Goal: Task Accomplishment & Management: Manage account settings

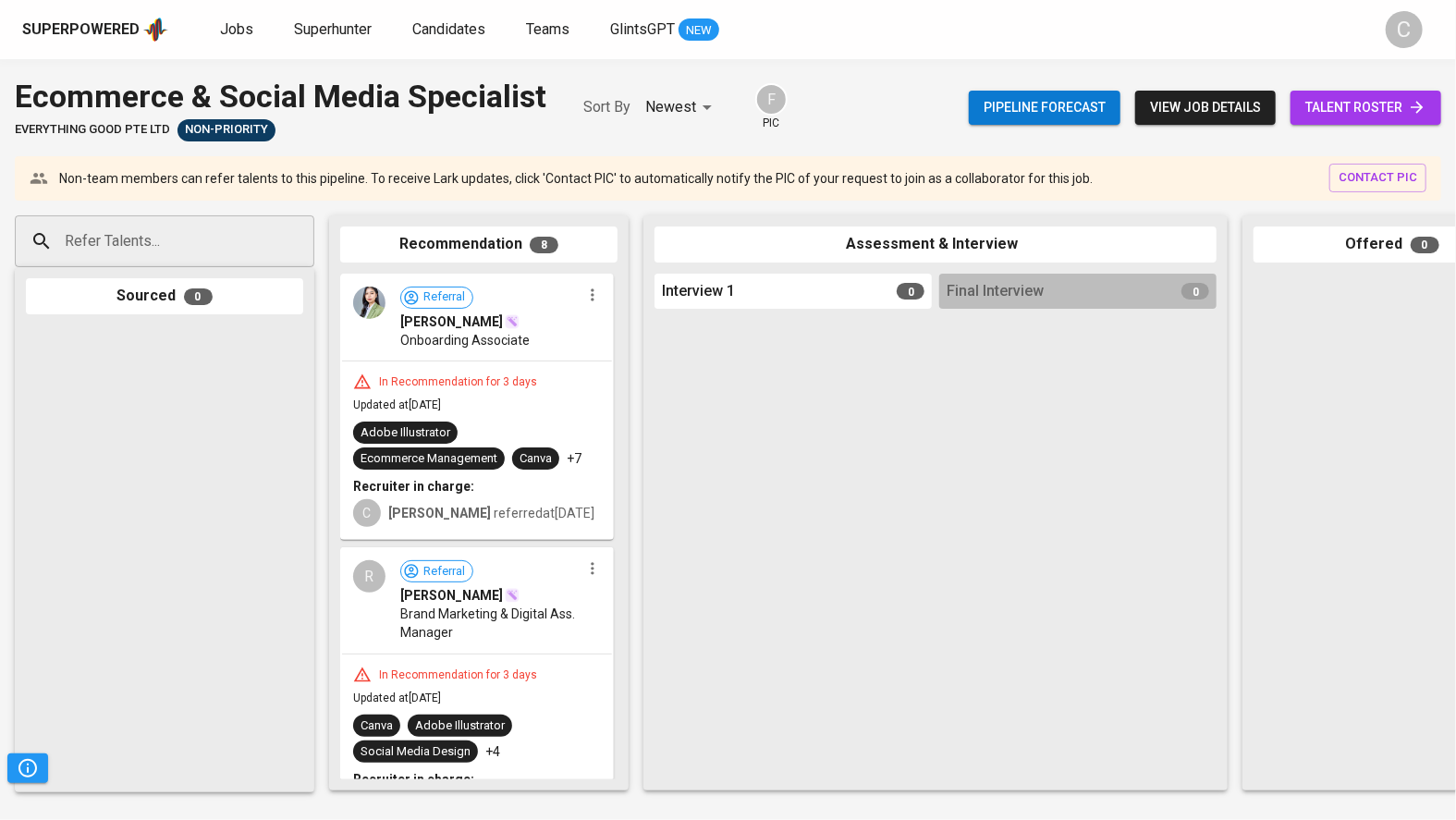
click at [1350, 106] on span "talent roster" at bounding box center [1366, 107] width 121 height 23
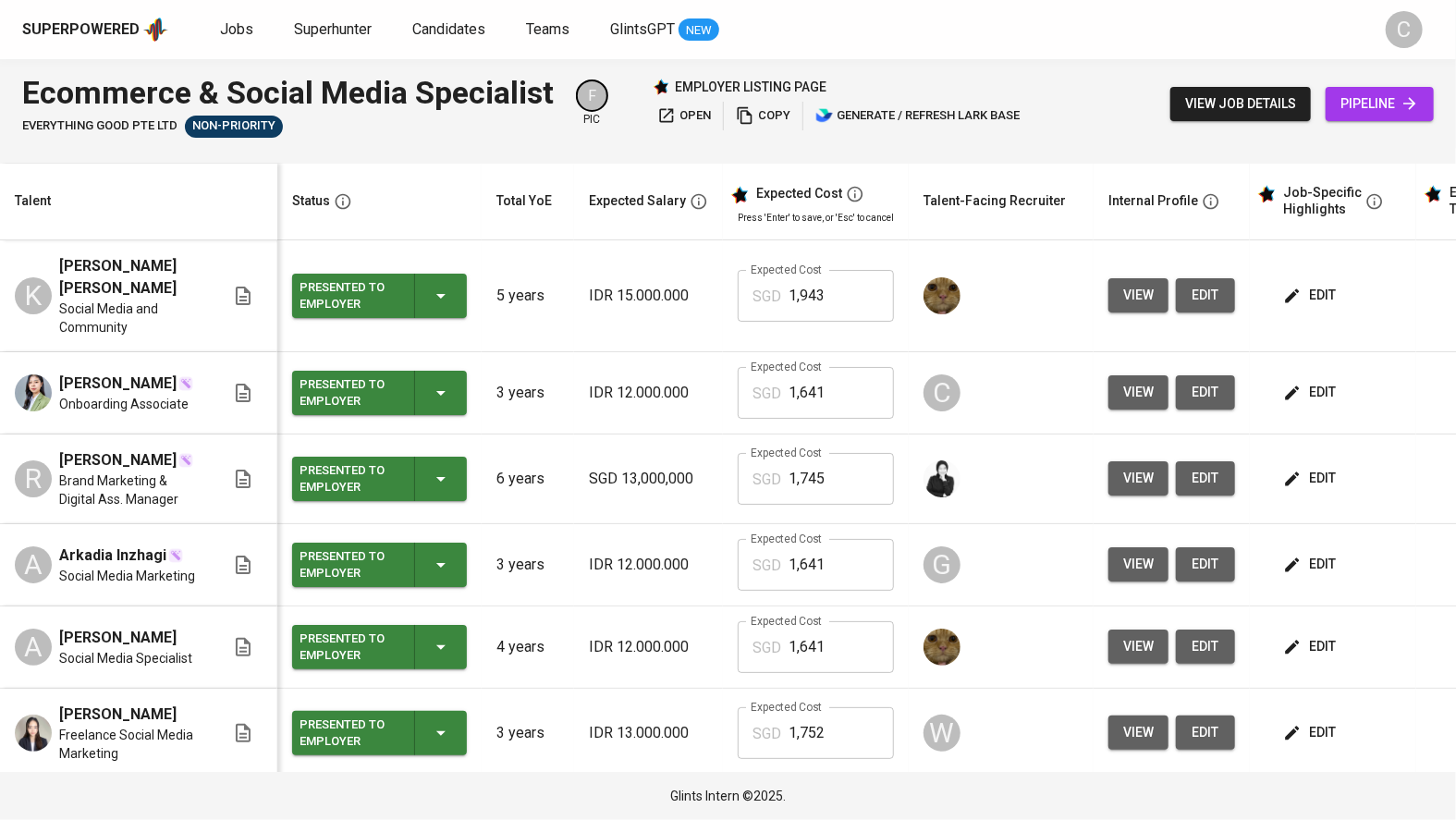
click at [1309, 381] on span "edit" at bounding box center [1310, 392] width 49 height 23
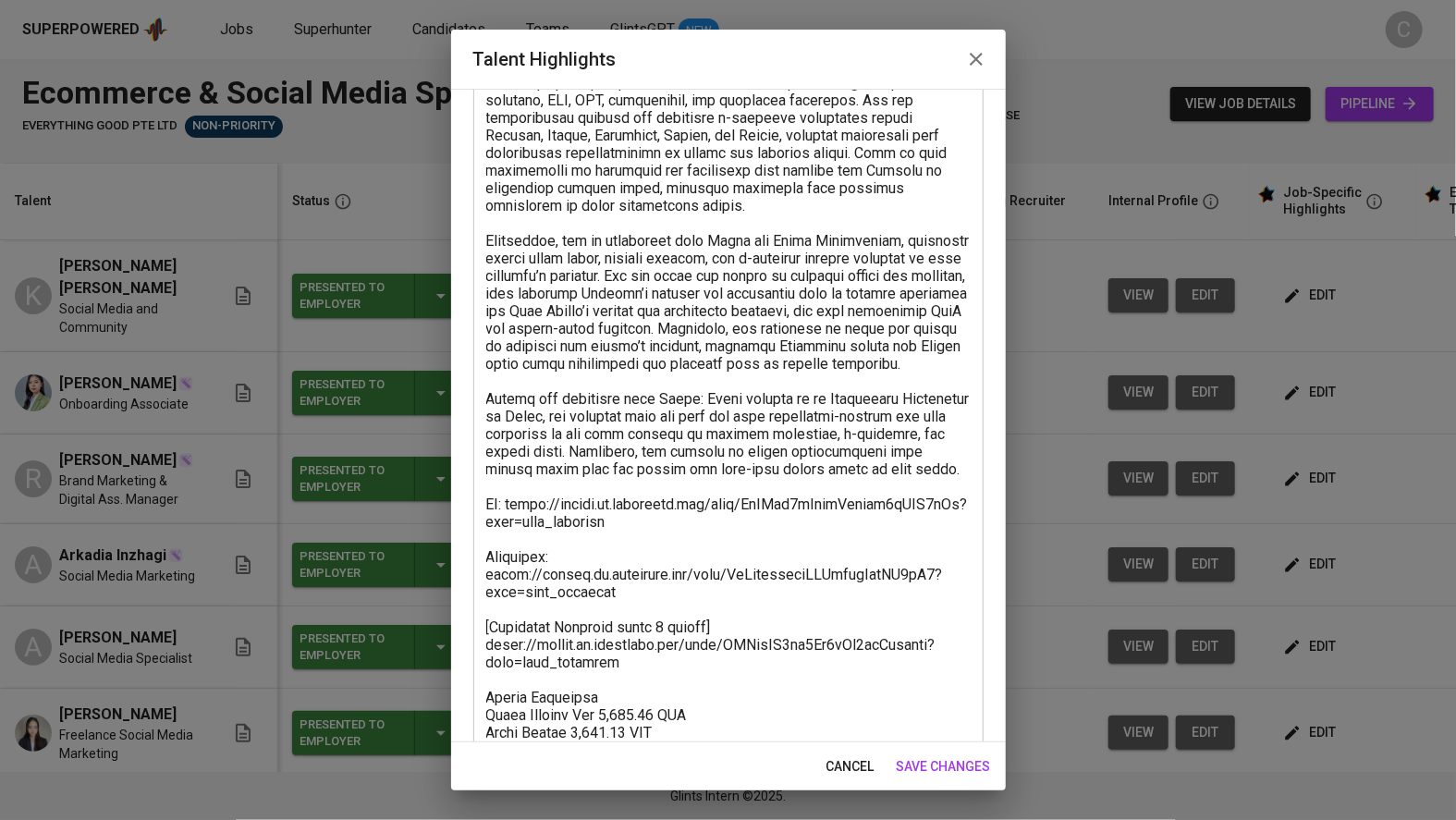
scroll to position [449, 0]
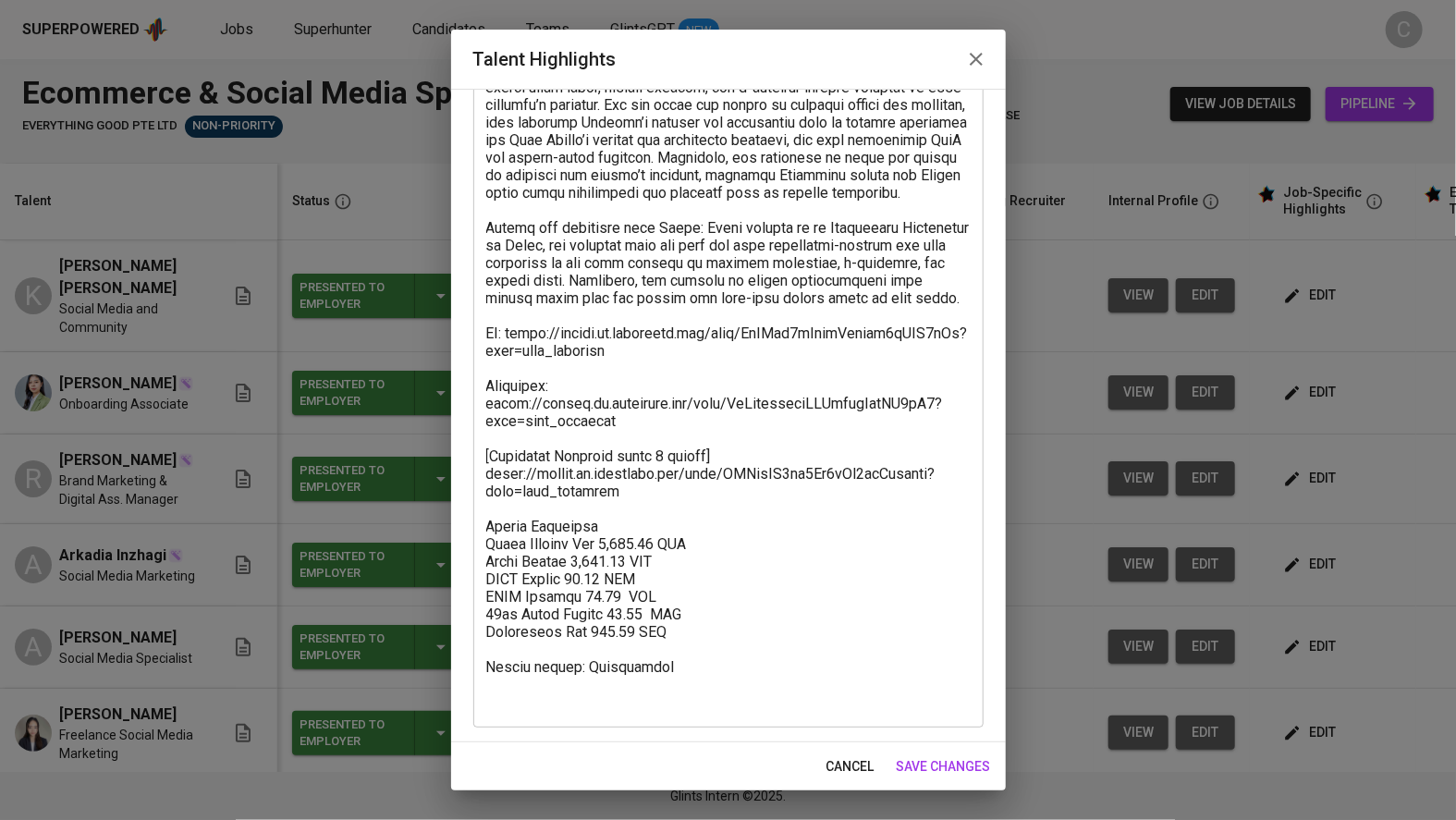
click at [651, 524] on textarea at bounding box center [728, 237] width 484 height 949
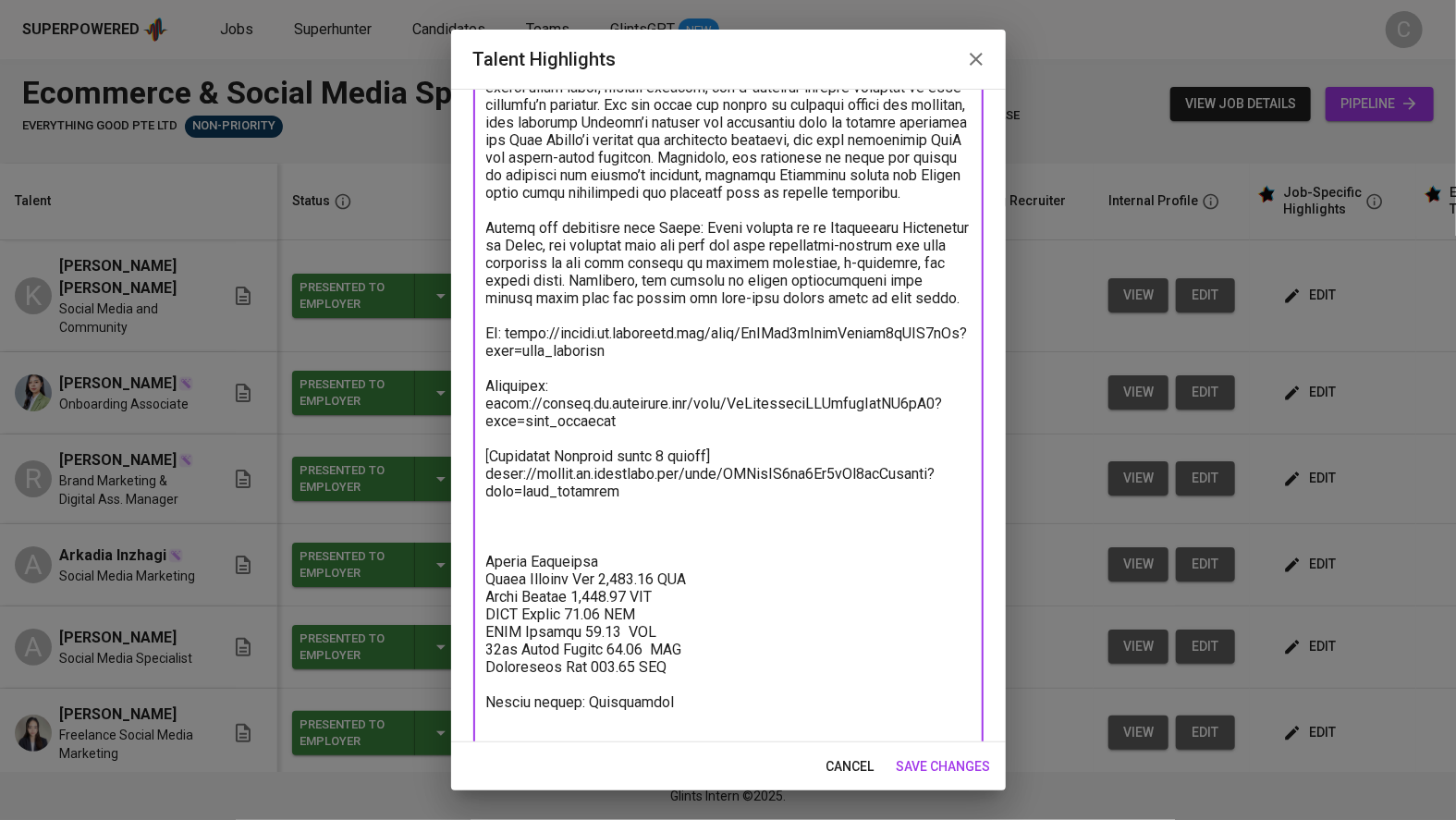
paste textarea "Mahevi [PERSON_NAME]"
drag, startPoint x: 694, startPoint y: 558, endPoint x: 483, endPoint y: 552, distance: 211.1
click at [483, 552] on div "x Talent Highlights" at bounding box center [728, 254] width 510 height 1018
drag, startPoint x: 729, startPoint y: 560, endPoint x: 460, endPoint y: 559, distance: 269.0
click at [460, 559] on div "Enhance the Talent's profile by adding highlights relevant to this job - accomp…" at bounding box center [728, 416] width 554 height 654
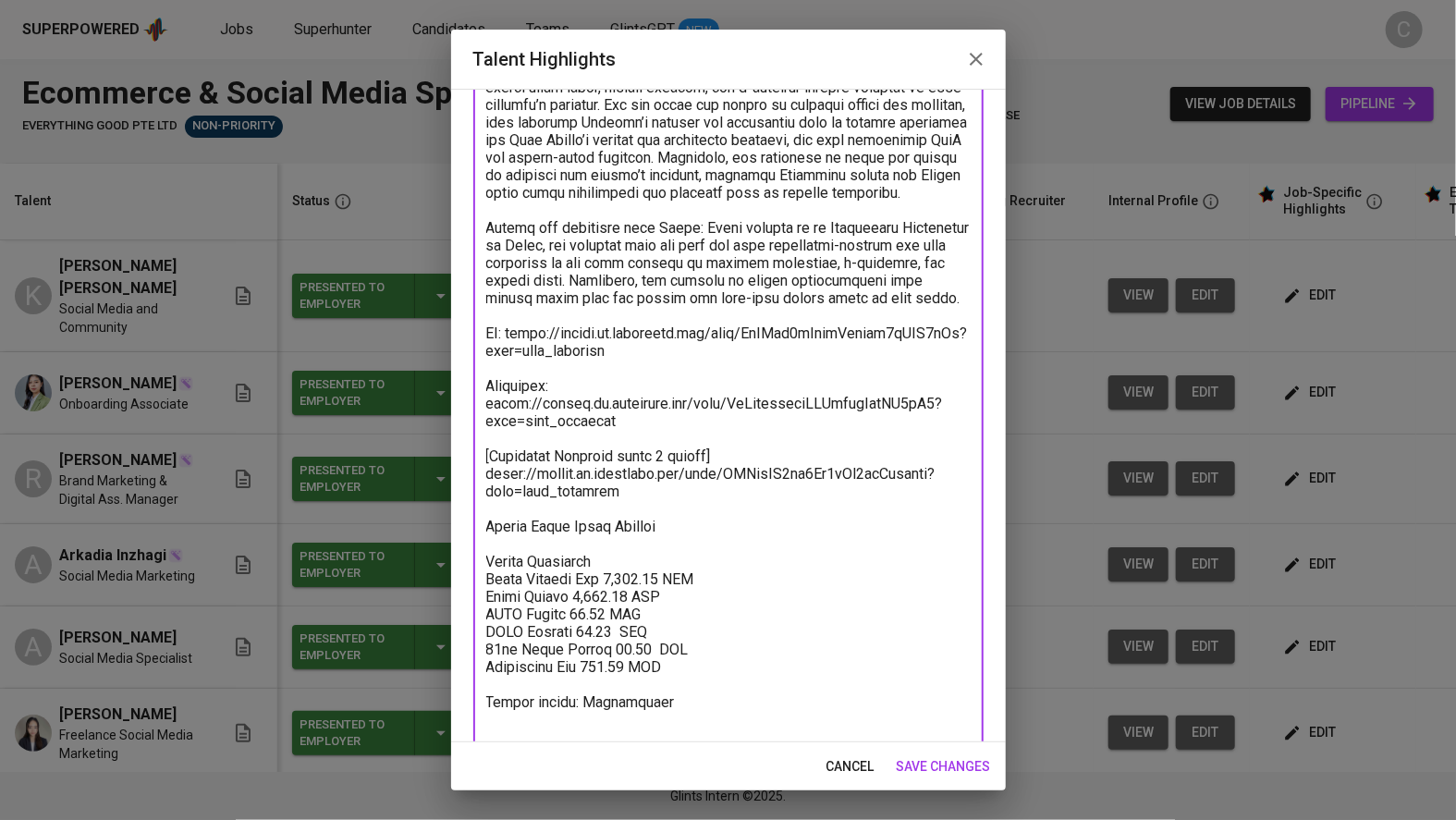
paste textarea "assessment"
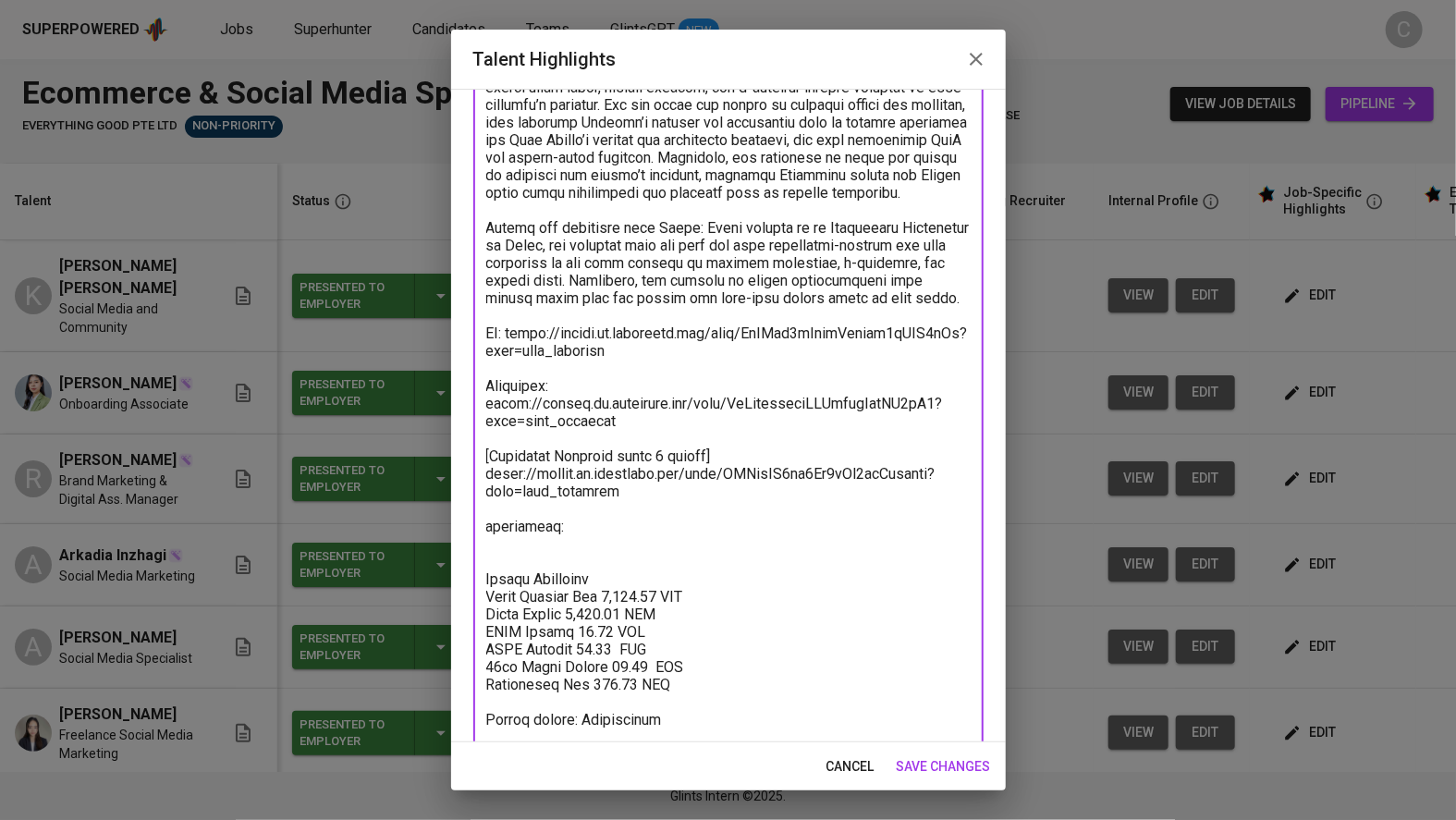
click at [489, 566] on textarea at bounding box center [728, 262] width 484 height 1001
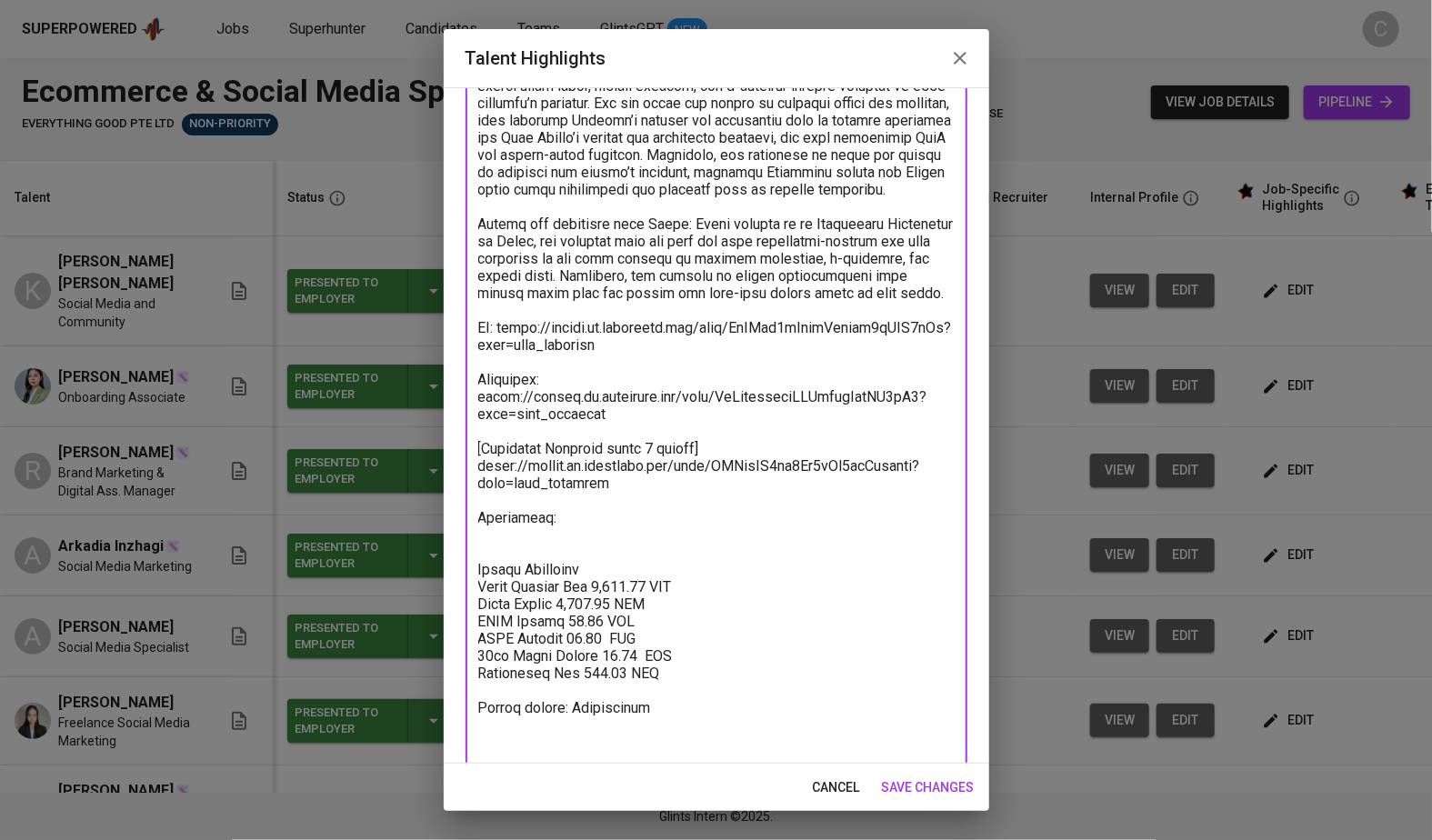
click at [488, 579] on textarea at bounding box center [716, 258] width 476 height 984
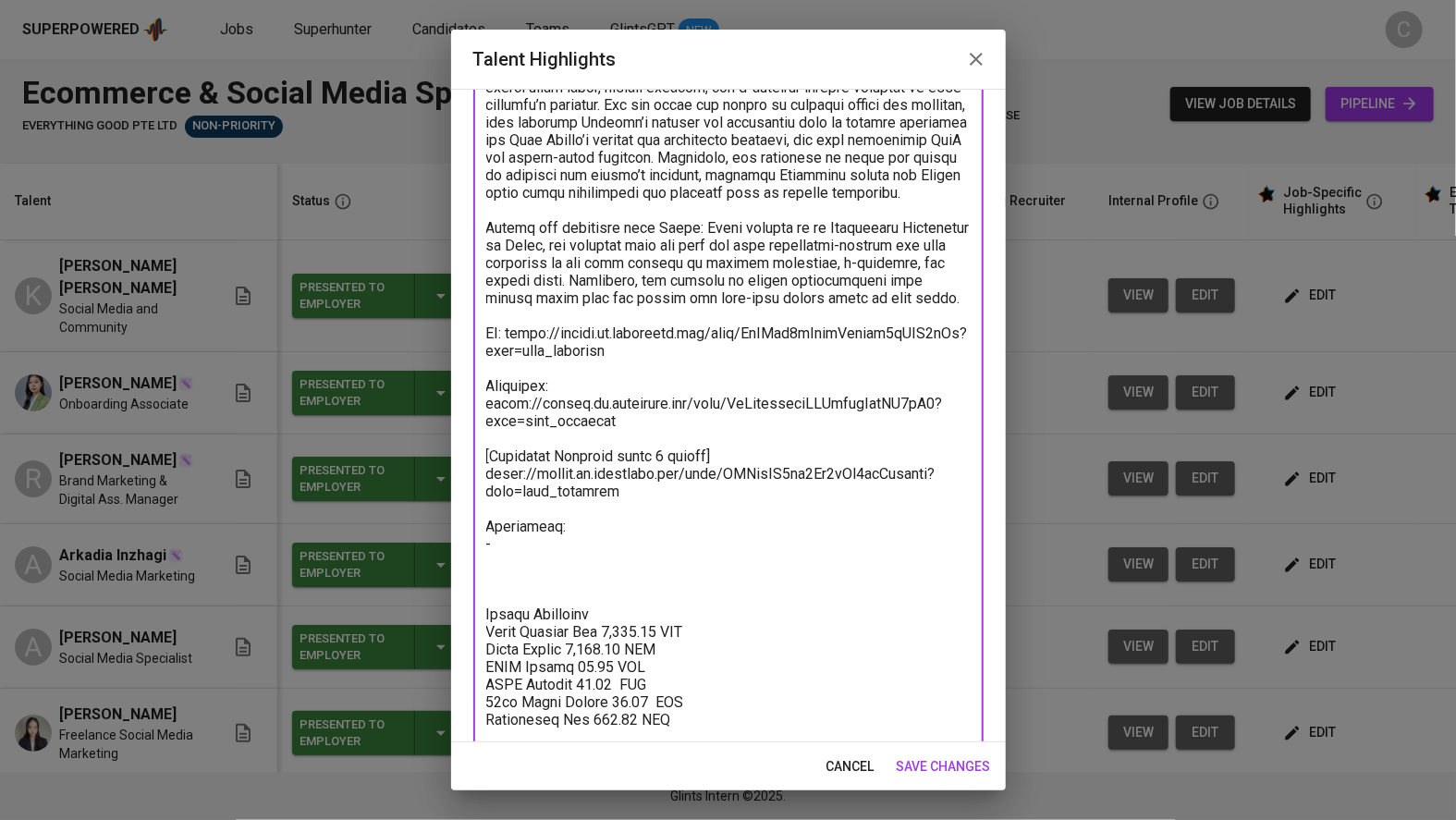
paste textarea "[URL][DOMAIN_NAME]"
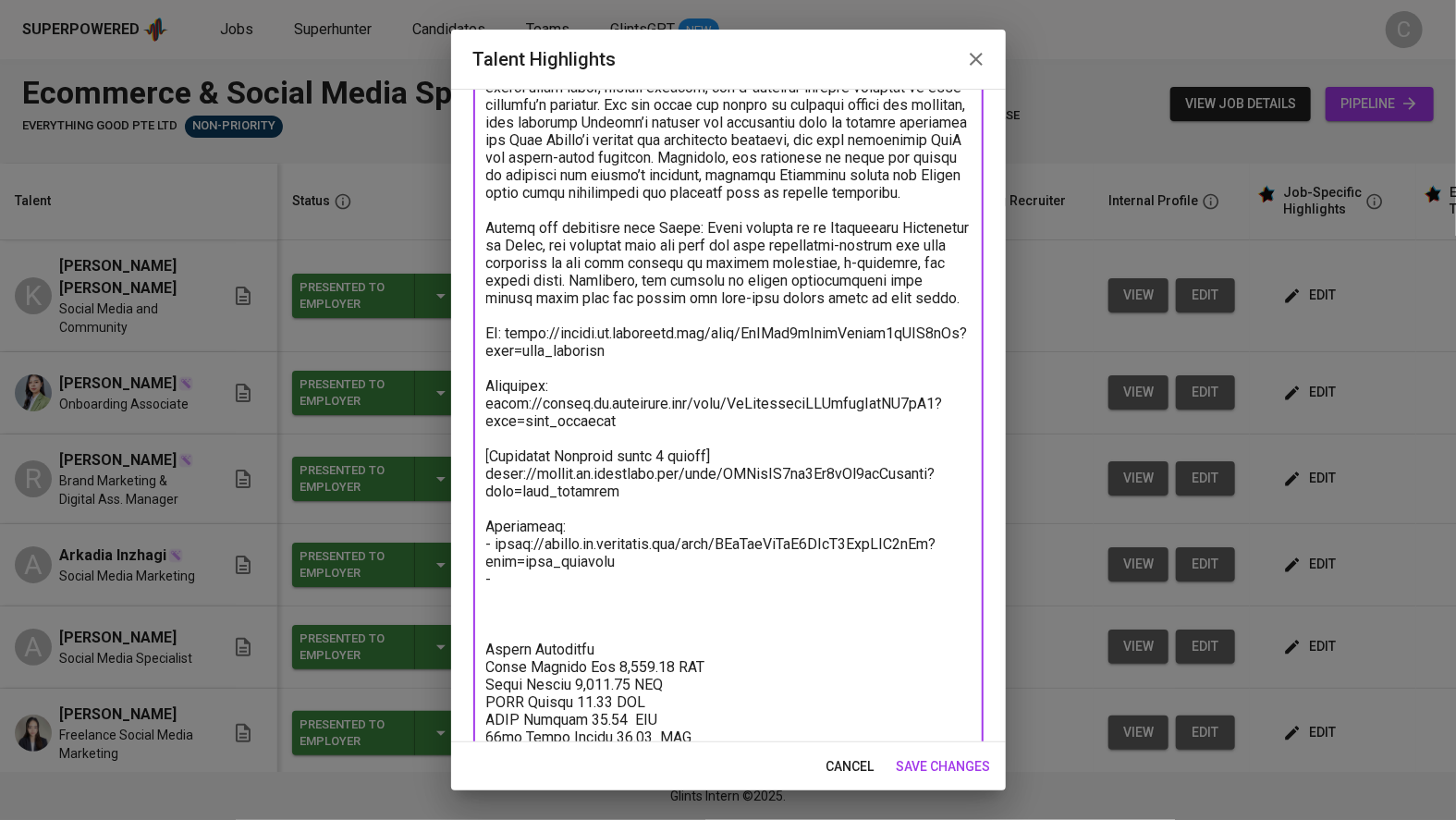
paste textarea "[URL][DOMAIN_NAME]"
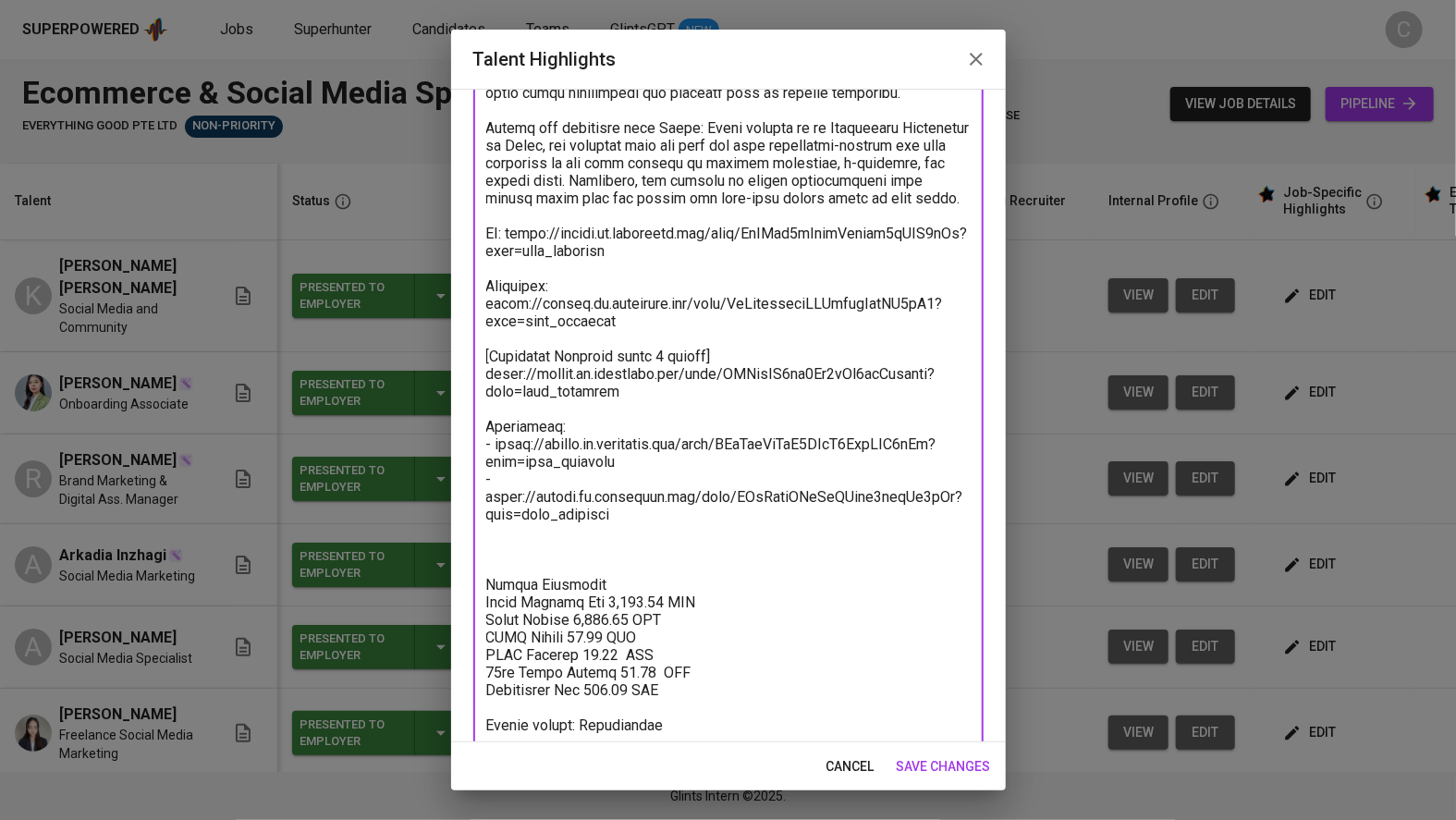
scroll to position [566, 0]
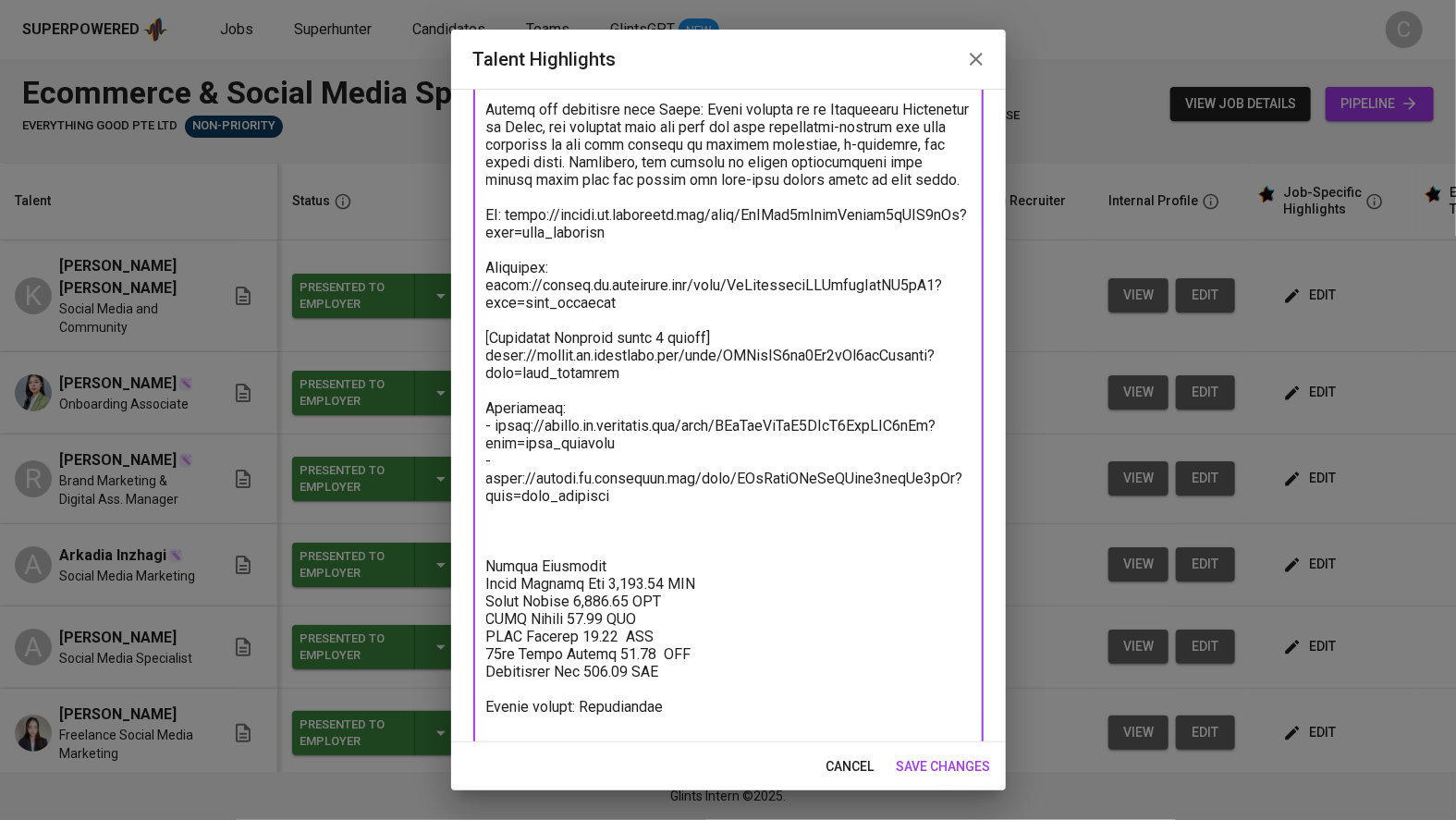
click at [588, 561] on textarea at bounding box center [728, 188] width 484 height 1089
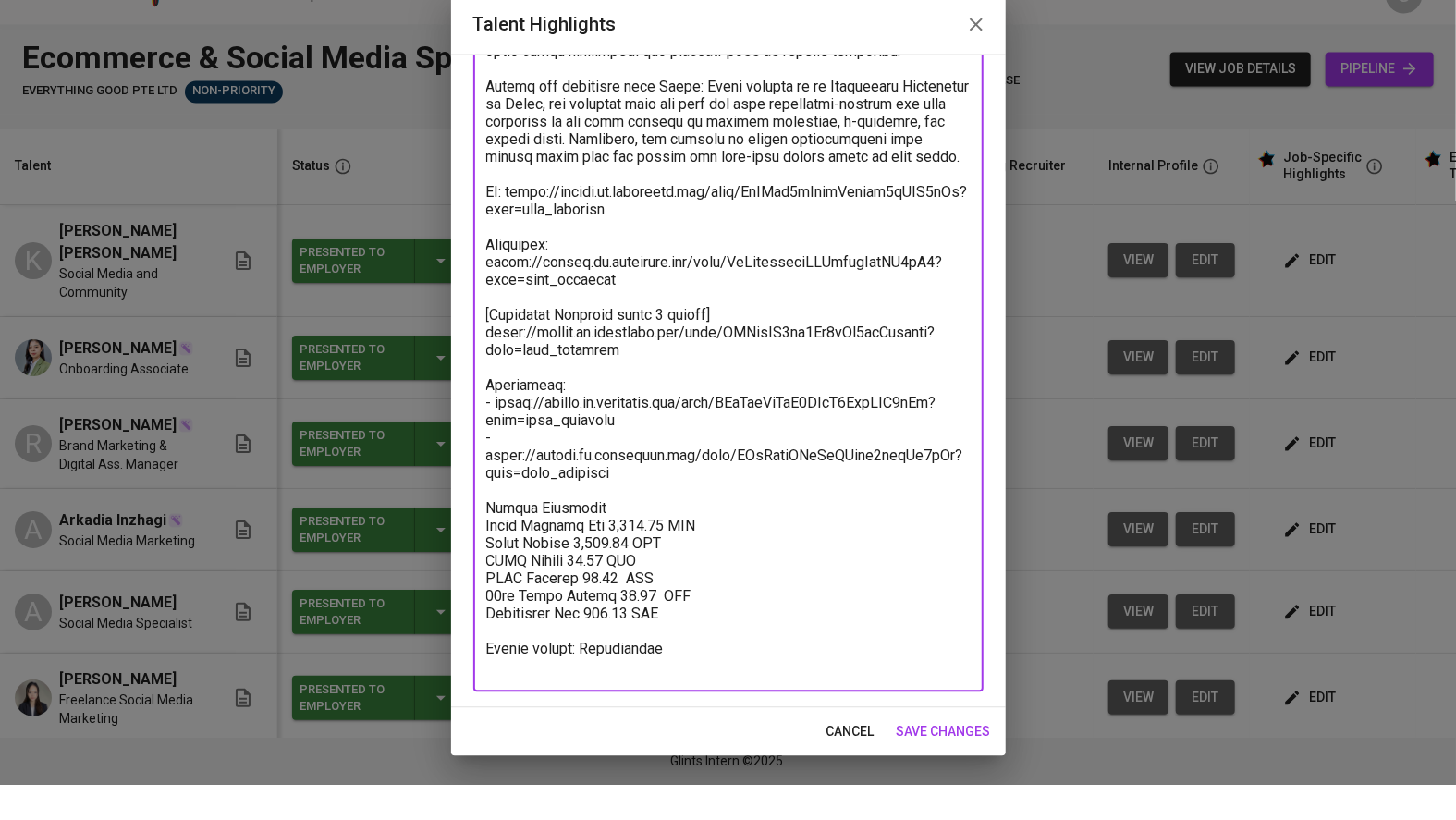
scroll to position [520, 0]
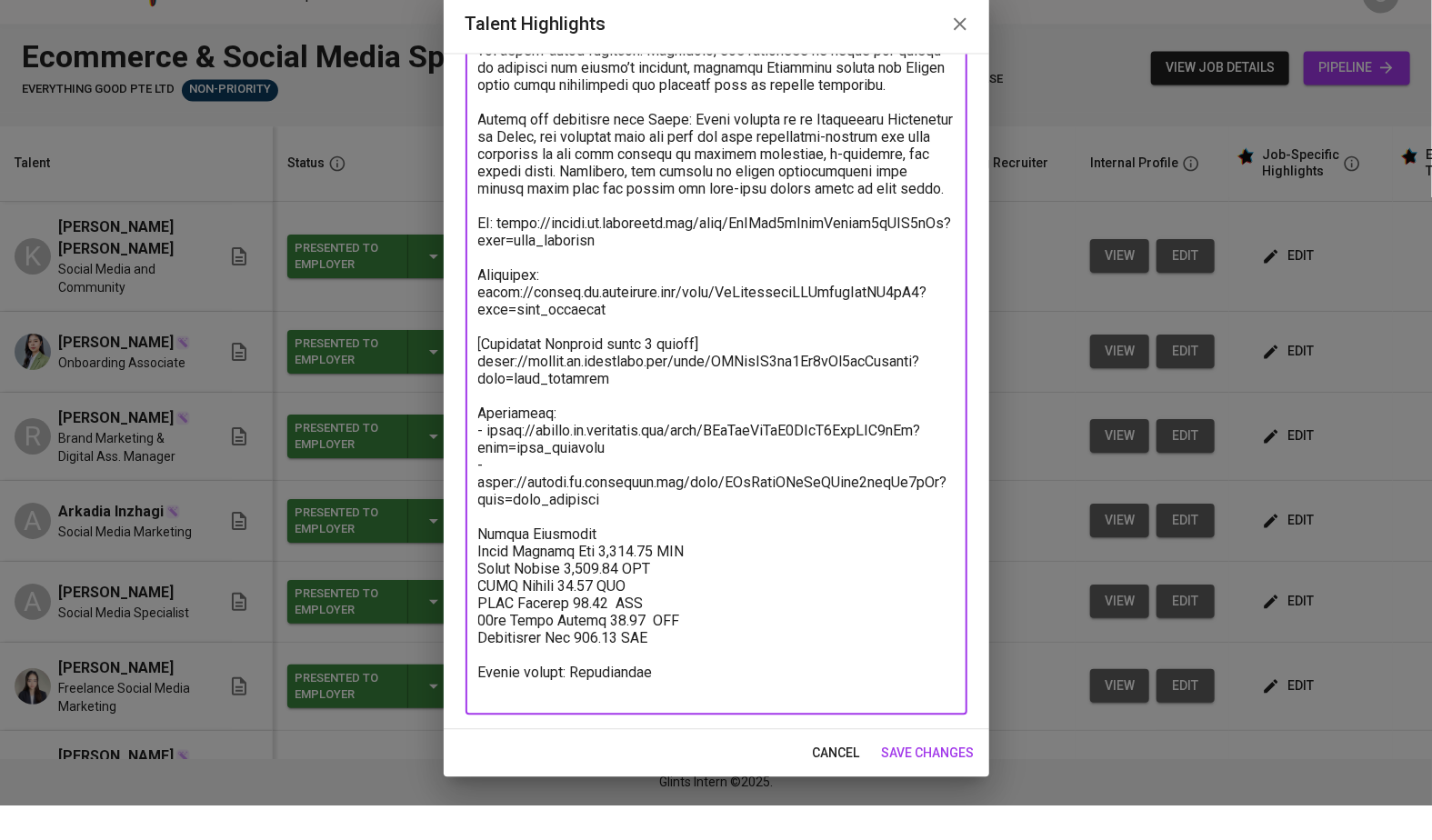
type textarea "Vivi (Mahevi) is a digital marketing and social media specialist with more than…"
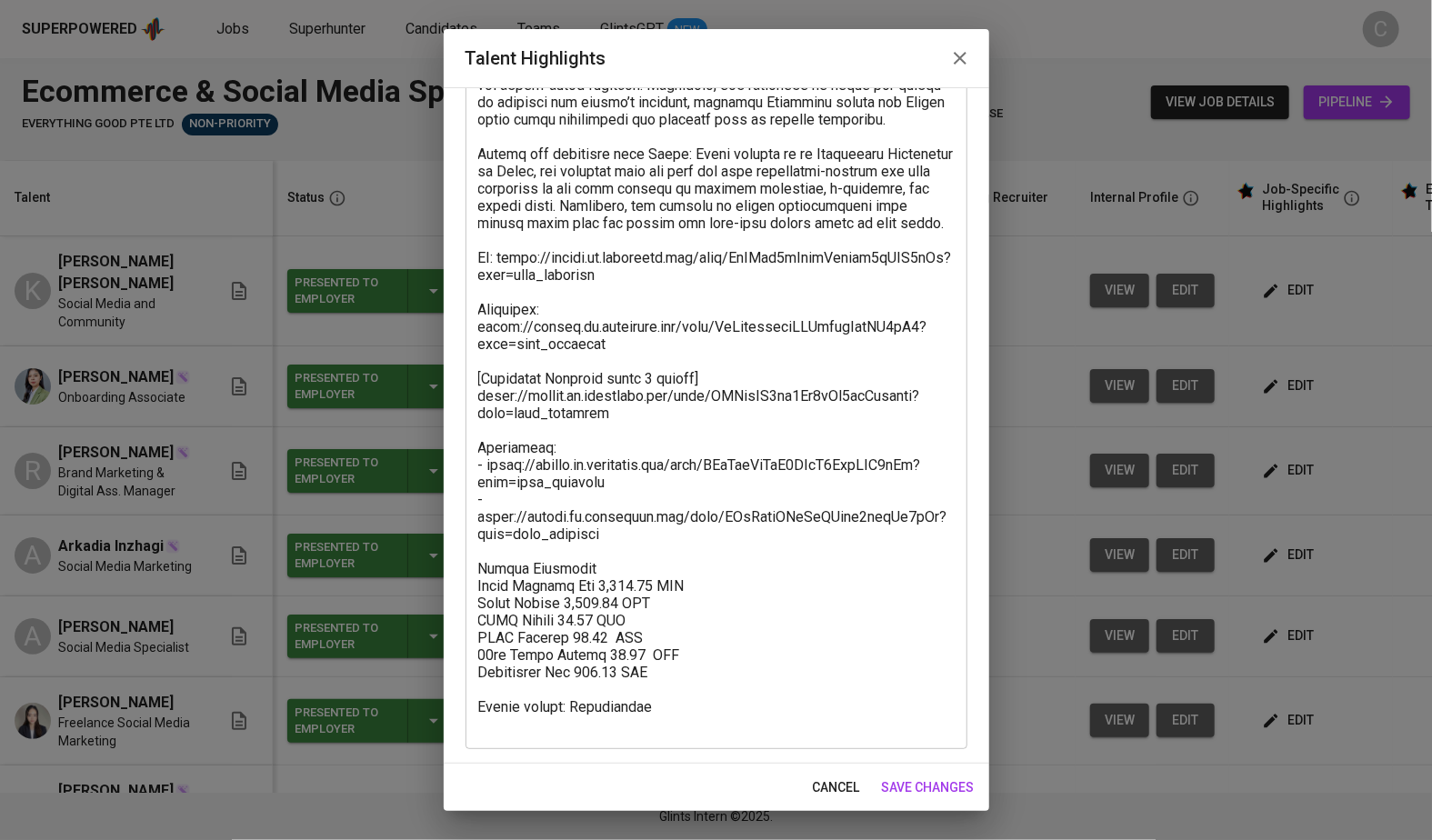
click at [988, 688] on div "Enhance the Talent's profile by adding highlights relevant to this job - accomp…" at bounding box center [716, 425] width 545 height 676
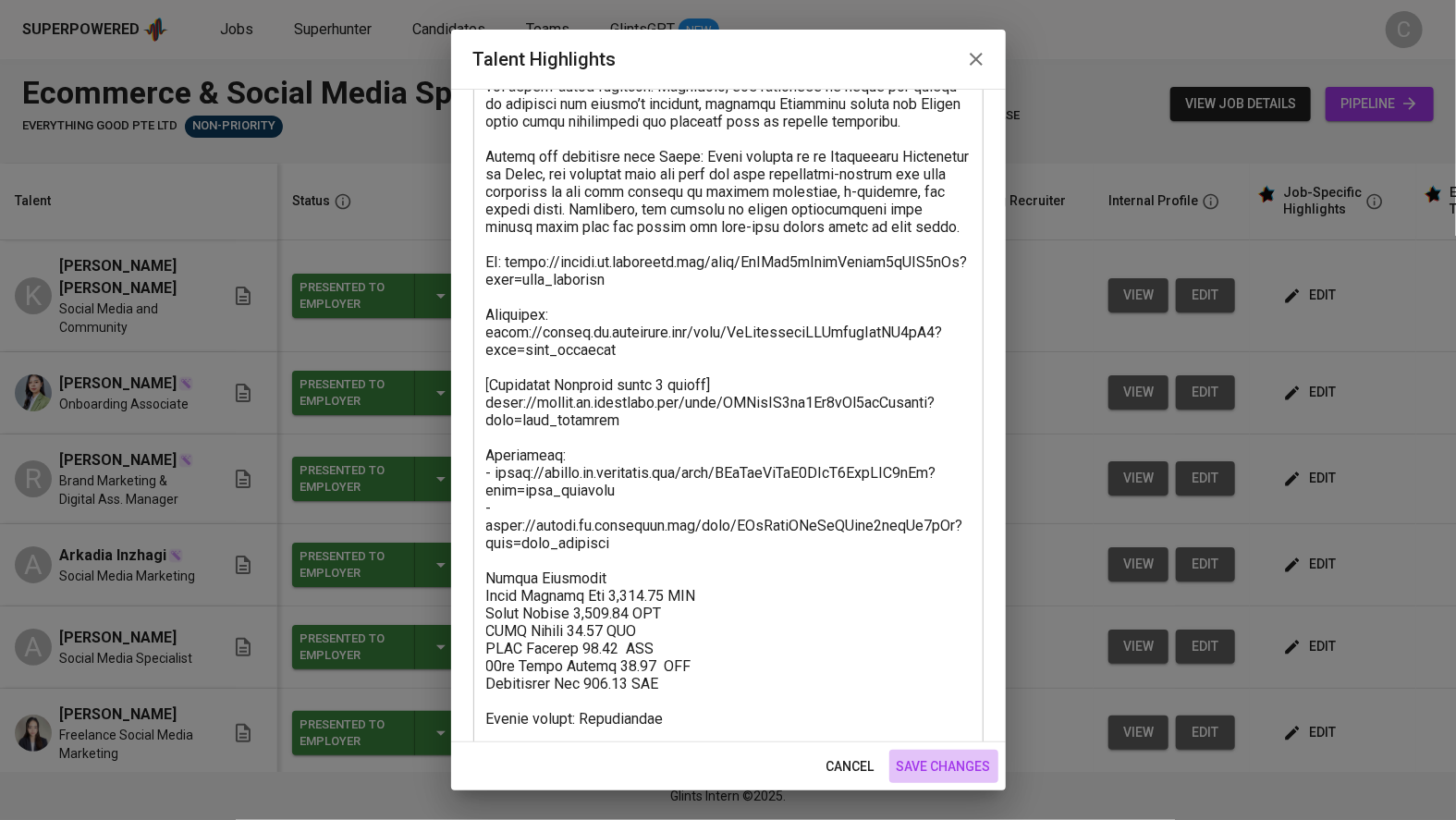
click at [929, 760] on span "save changes" at bounding box center [943, 767] width 94 height 23
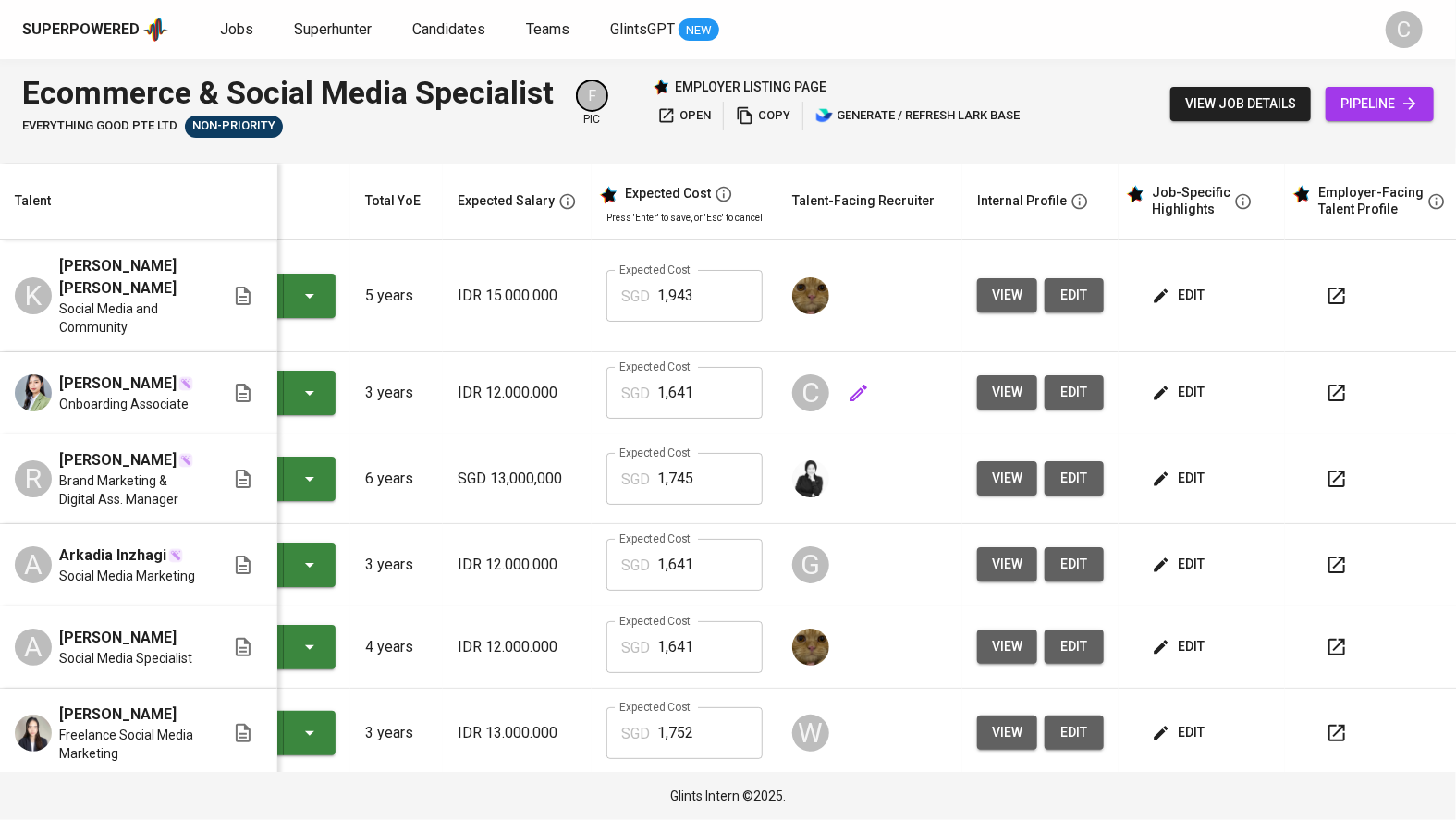
scroll to position [0, 139]
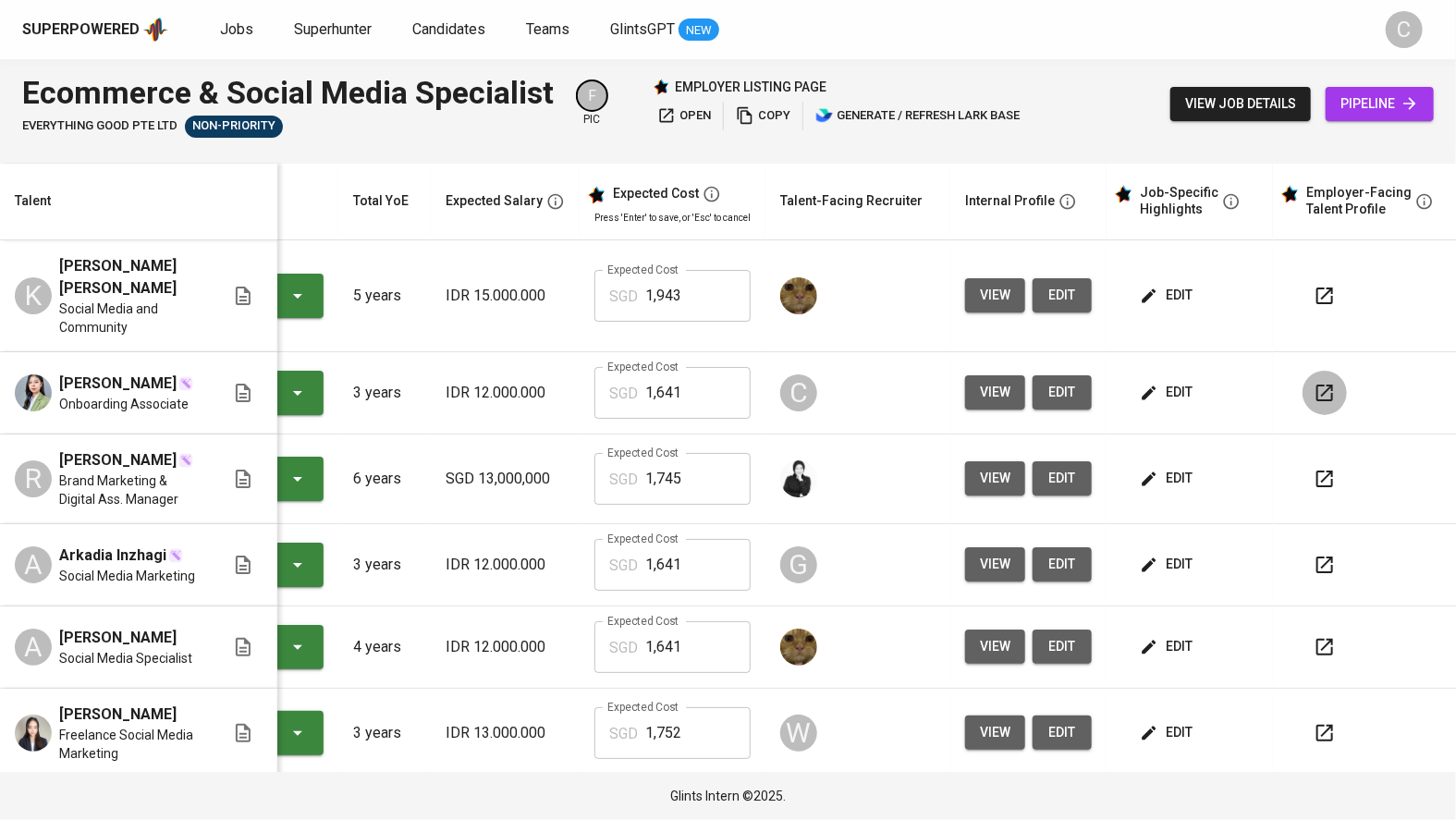
click at [1317, 384] on icon "button" at bounding box center [1324, 392] width 17 height 17
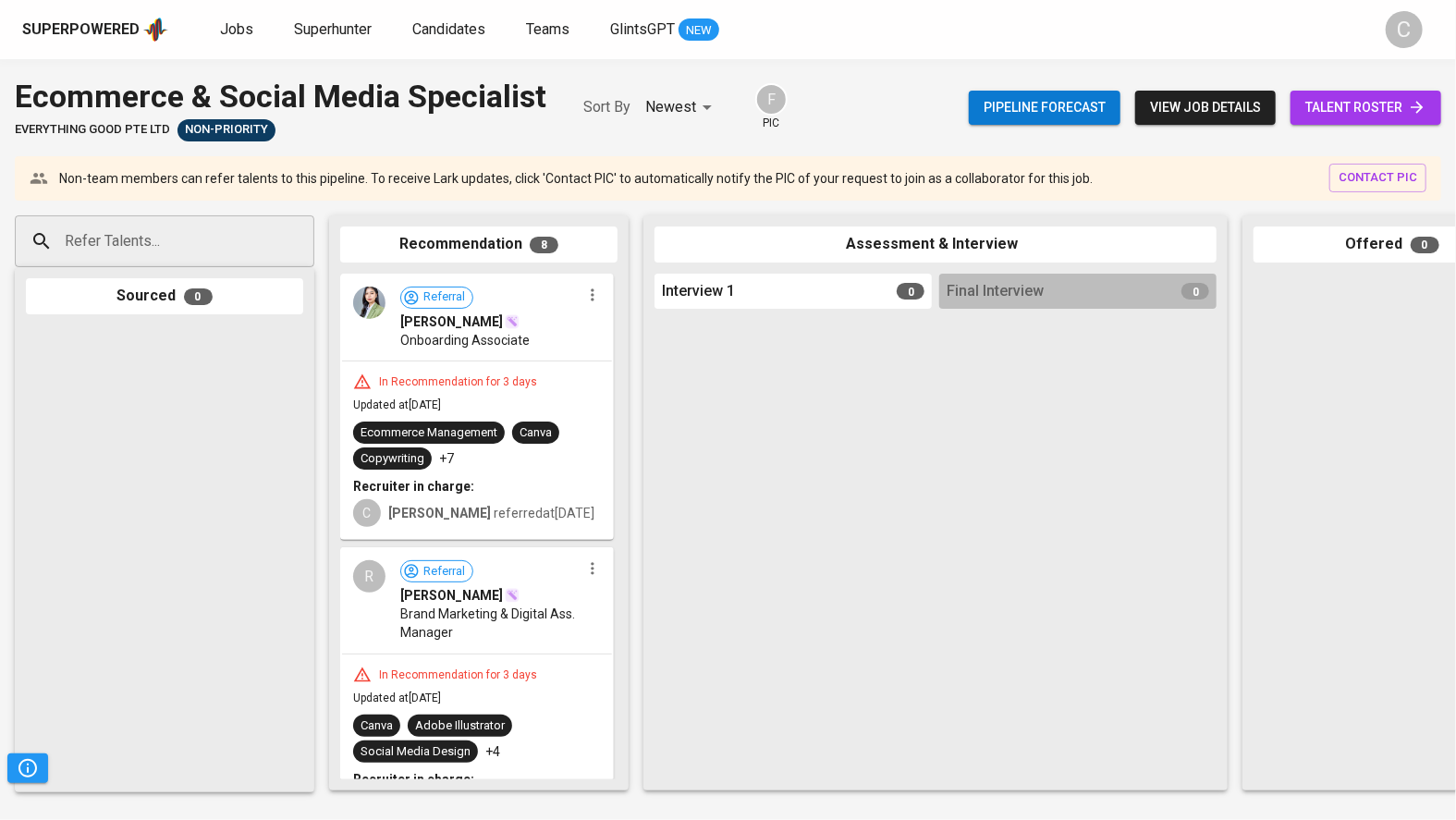
click at [1321, 96] on span "talent roster" at bounding box center [1366, 107] width 121 height 23
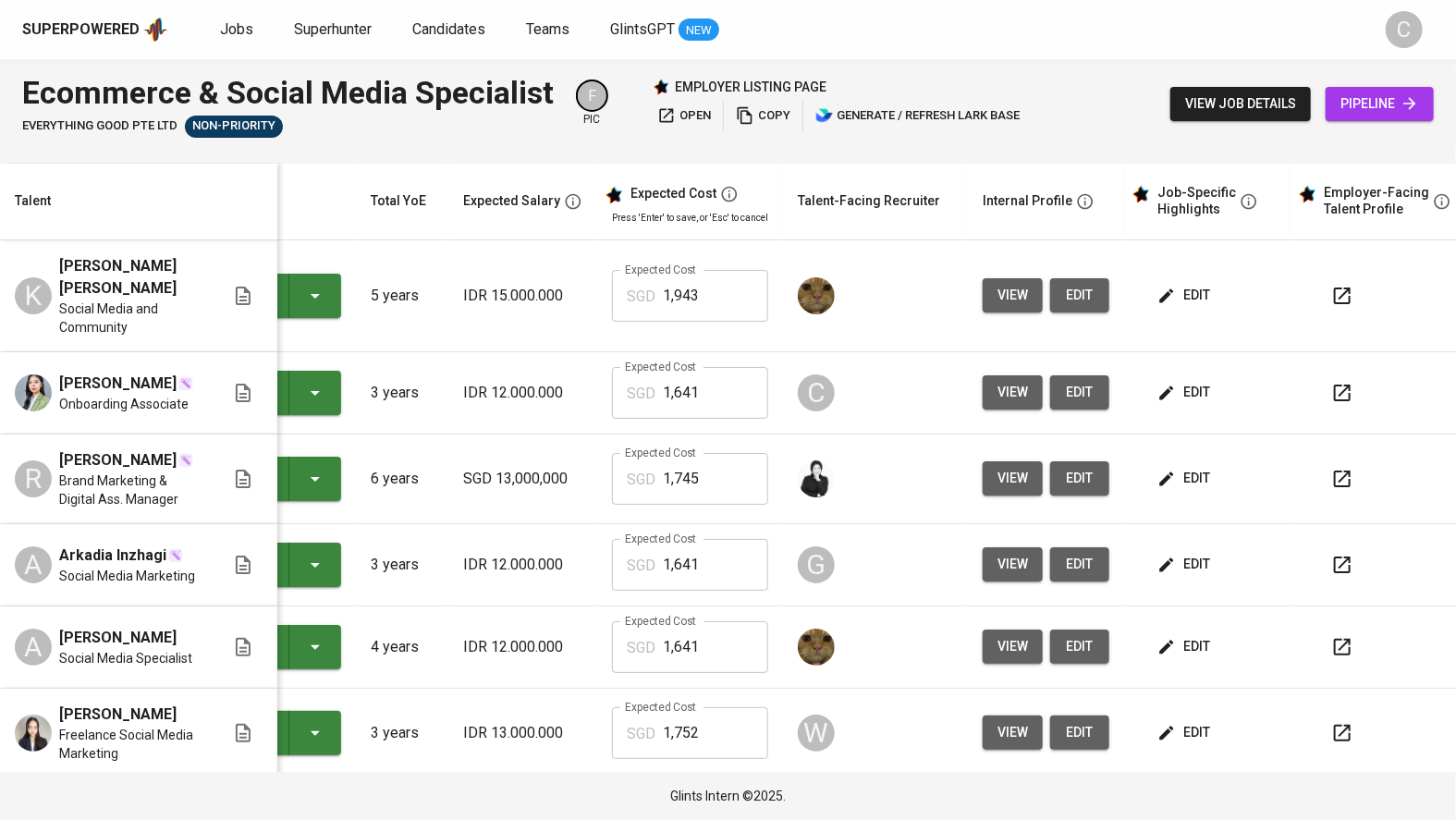
scroll to position [0, 144]
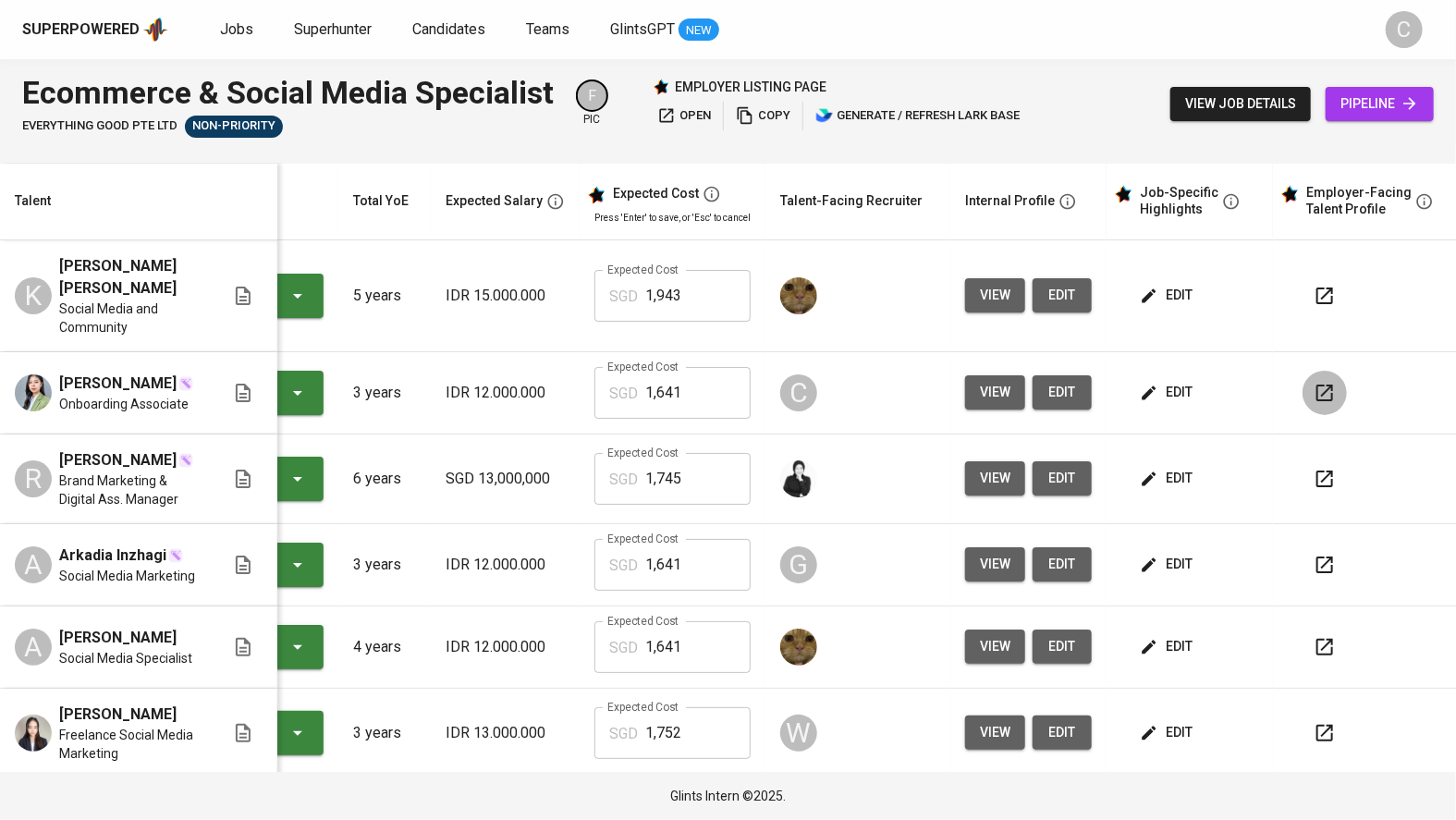
click at [1324, 382] on icon "button" at bounding box center [1324, 393] width 22 height 22
